Goal: Book appointment/travel/reservation

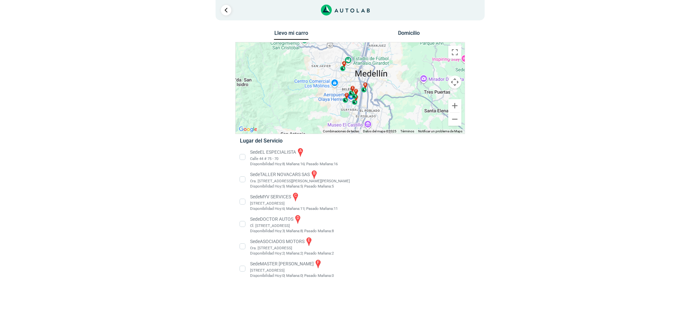
click at [269, 154] on li "Sede EL ESPECIALISTA a Calle 44 # 75 - 70 Disponibilidad [DATE]: 8 | [DATE]: 16…" at bounding box center [350, 157] width 230 height 20
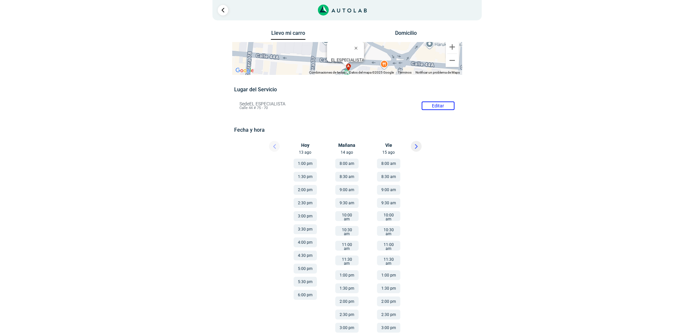
click at [421, 144] on button at bounding box center [416, 146] width 11 height 11
click at [420, 144] on button at bounding box center [416, 146] width 11 height 11
click at [304, 166] on button "8:00 am" at bounding box center [305, 164] width 23 height 10
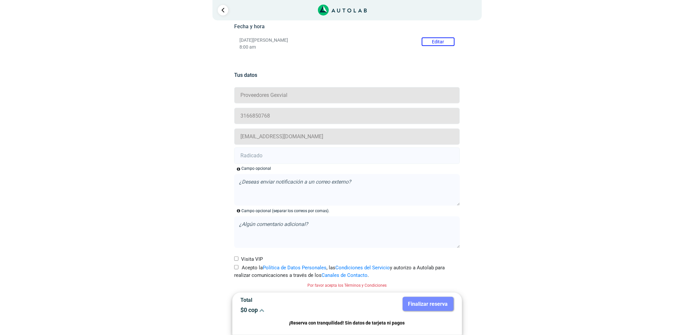
drag, startPoint x: 240, startPoint y: 268, endPoint x: 239, endPoint y: 249, distance: 19.4
click at [240, 269] on label "Acepto la Política de Datos Personales , las Condiciones del Servicio y autoriz…" at bounding box center [347, 271] width 226 height 15
click at [238, 269] on input "Acepto la Política de Datos Personales , las Condiciones del Servicio y autoriz…" at bounding box center [236, 267] width 4 height 4
checkbox input "true"
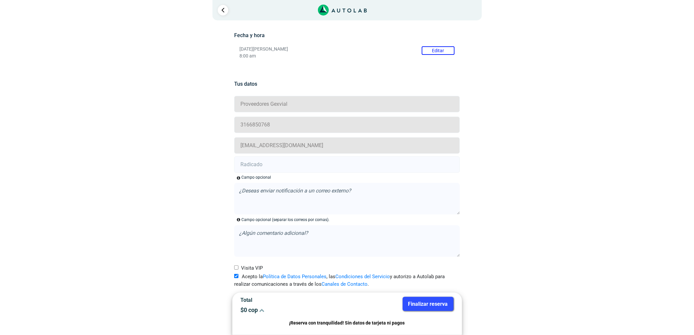
scroll to position [95, 0]
click at [259, 174] on div "Campo opcional" at bounding box center [256, 177] width 30 height 6
click at [258, 163] on input "text" at bounding box center [347, 164] width 226 height 16
click at [296, 167] on input "text" at bounding box center [347, 164] width 226 height 16
paste input "20902772"
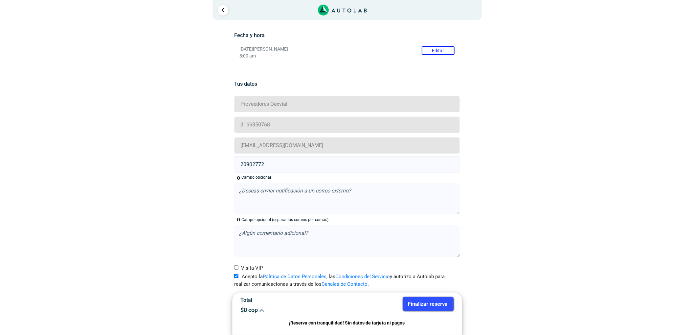
type input "20902772"
click at [429, 300] on button "Finalizar reserva" at bounding box center [428, 304] width 51 height 14
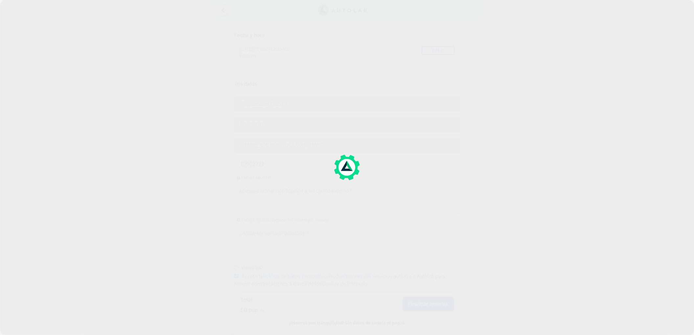
scroll to position [0, 0]
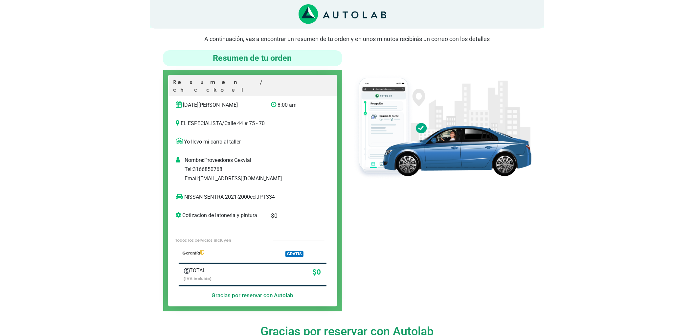
scroll to position [44, 0]
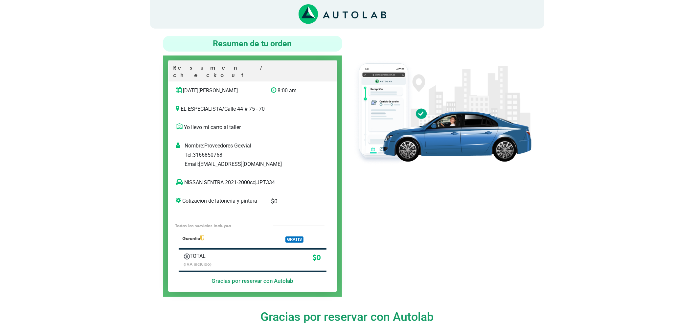
click at [276, 179] on p "NISSAN SENTRA 2021-2000cc | JPT334" at bounding box center [246, 183] width 140 height 8
click at [275, 179] on p "NISSAN SENTRA 2021-2000cc | JPT334" at bounding box center [246, 183] width 140 height 8
copy p "JPT334"
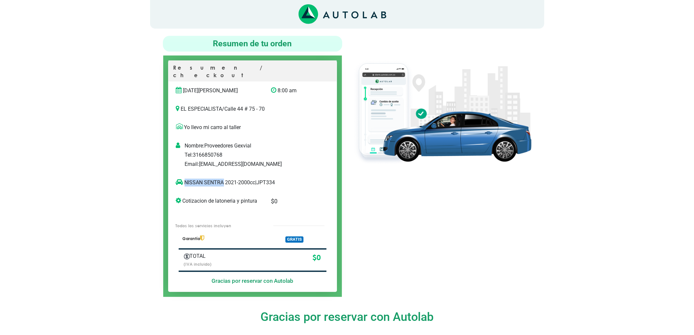
drag, startPoint x: 222, startPoint y: 174, endPoint x: 184, endPoint y: 179, distance: 38.5
click at [184, 179] on div "NISSAN SENTRA 2021-2000cc | JPT334" at bounding box center [245, 185] width 149 height 13
copy p "NISSAN SENTRA"
click at [364, 211] on div at bounding box center [441, 166] width 189 height 261
click at [369, 209] on div at bounding box center [441, 166] width 189 height 261
